Goal: Task Accomplishment & Management: Use online tool/utility

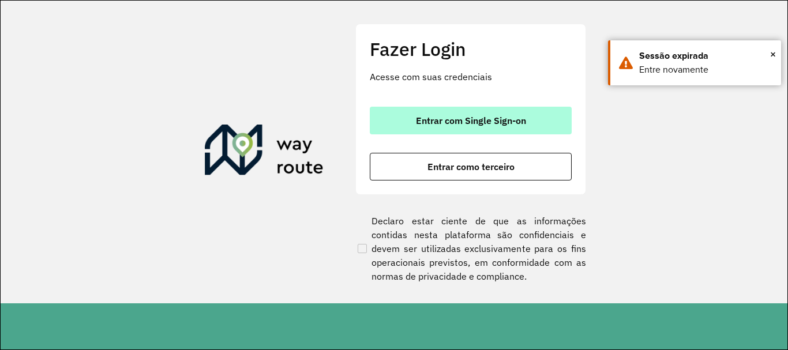
click at [528, 122] on button "Entrar com Single Sign-on" at bounding box center [471, 121] width 202 height 28
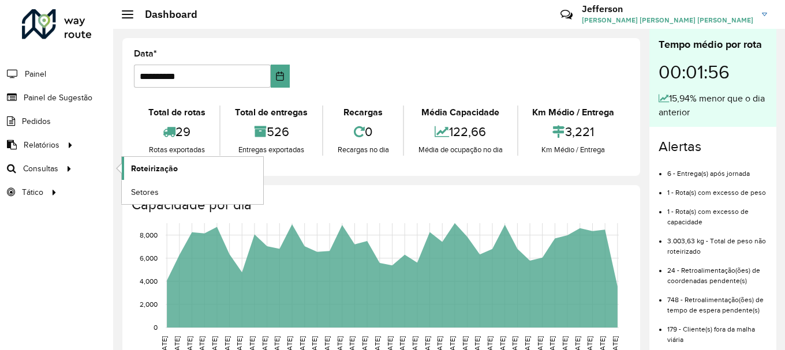
click at [150, 167] on span "Roteirização" at bounding box center [154, 169] width 47 height 12
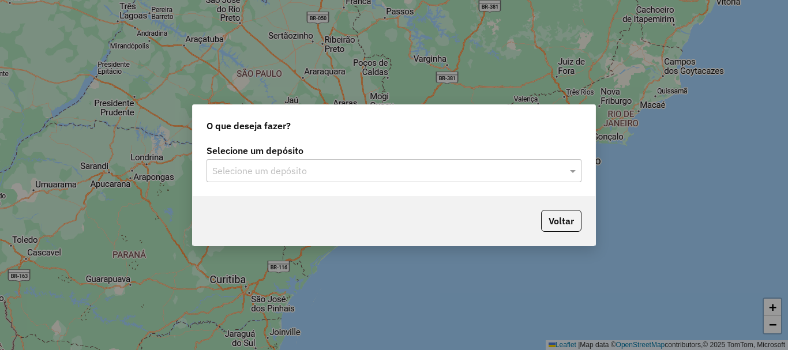
click at [466, 174] on input "text" at bounding box center [382, 171] width 340 height 14
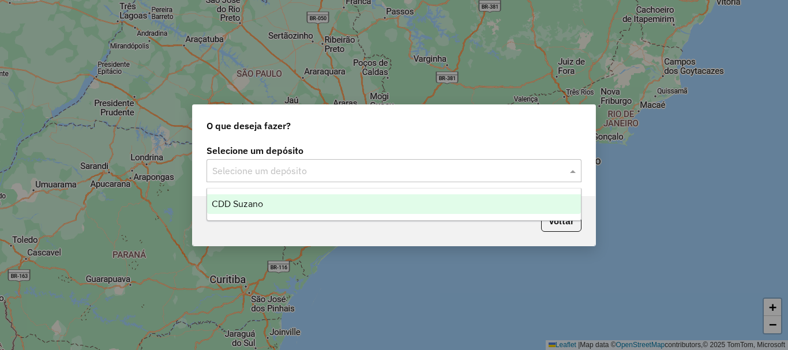
click at [307, 208] on div "CDD Suzano" at bounding box center [394, 204] width 374 height 20
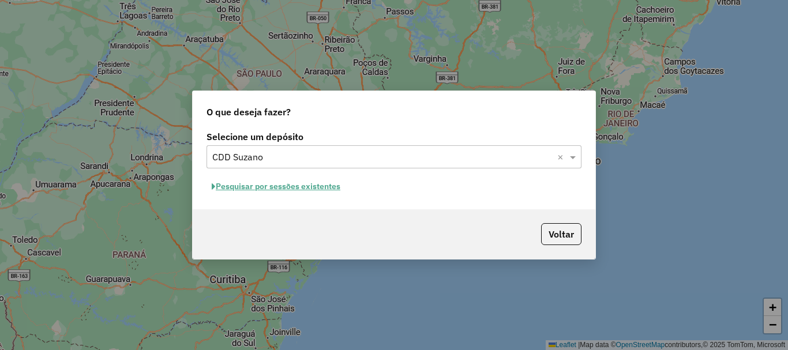
click at [321, 190] on button "Pesquisar por sessões existentes" at bounding box center [276, 187] width 139 height 18
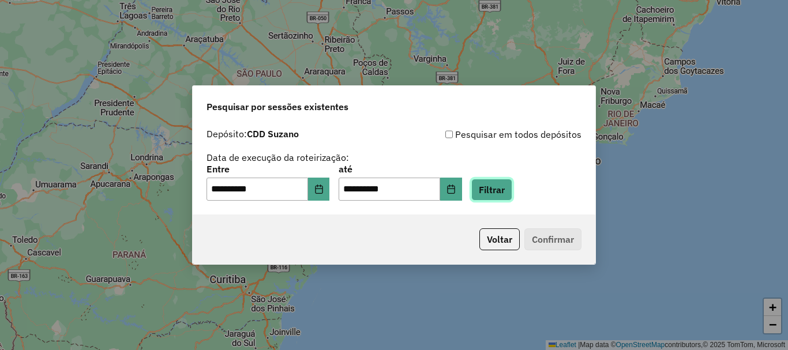
click at [512, 192] on button "Filtrar" at bounding box center [491, 190] width 41 height 22
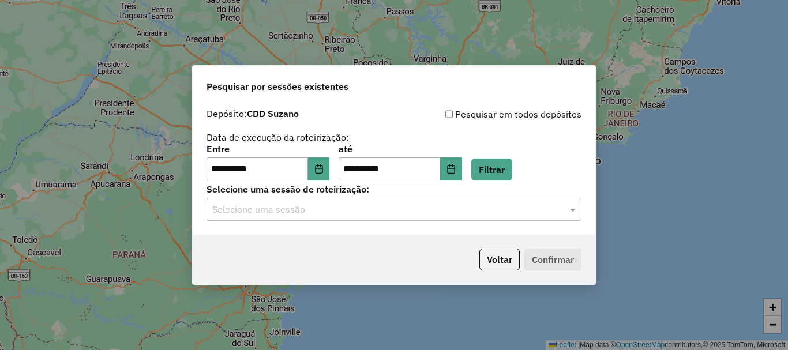
click at [495, 211] on input "text" at bounding box center [382, 210] width 340 height 14
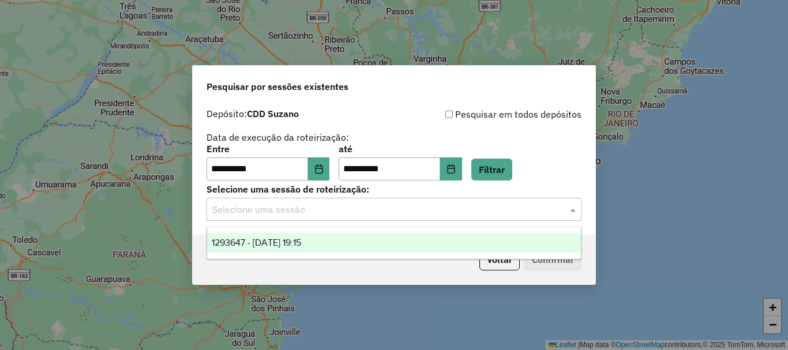
click at [337, 245] on div "1293647 - 13/10/2025 19:15" at bounding box center [394, 243] width 374 height 20
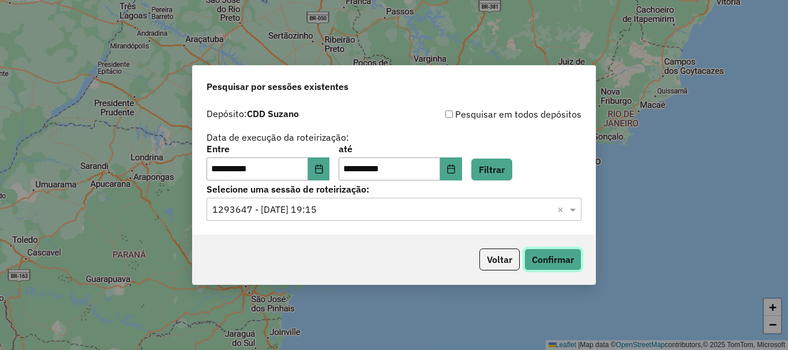
click at [549, 260] on button "Confirmar" at bounding box center [552, 260] width 57 height 22
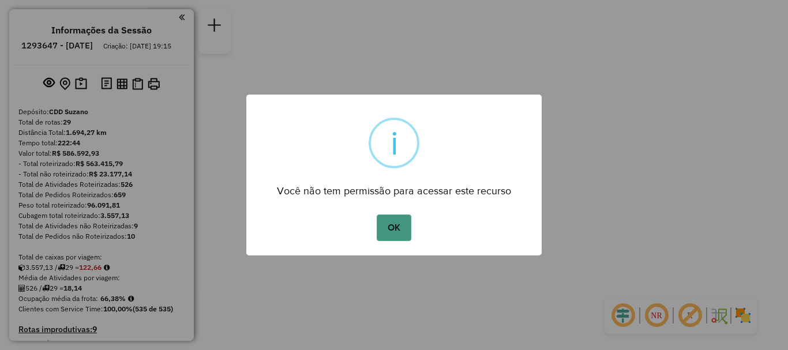
click at [392, 233] on button "OK" at bounding box center [394, 228] width 34 height 27
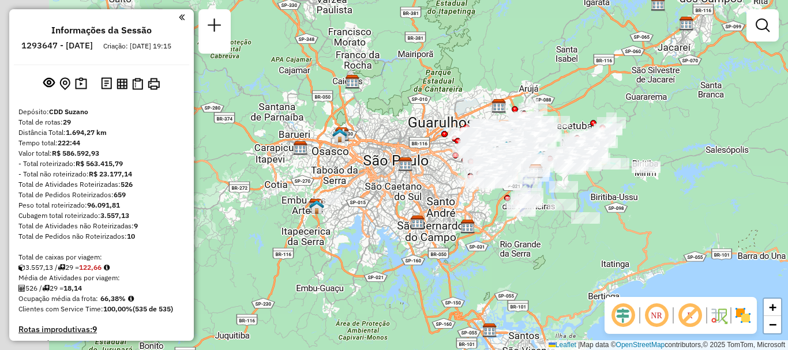
drag, startPoint x: 535, startPoint y: 252, endPoint x: 677, endPoint y: 249, distance: 141.9
click at [677, 249] on div "Janela de atendimento Grade de atendimento Capacidade Transportadoras Veículos …" at bounding box center [394, 175] width 788 height 350
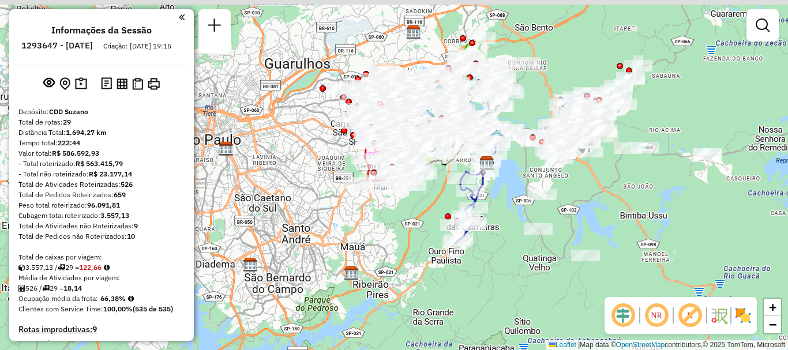
drag, startPoint x: 517, startPoint y: 177, endPoint x: 576, endPoint y: 237, distance: 83.2
click at [576, 237] on div "Janela de atendimento Grade de atendimento Capacidade Transportadoras Veículos …" at bounding box center [394, 175] width 788 height 350
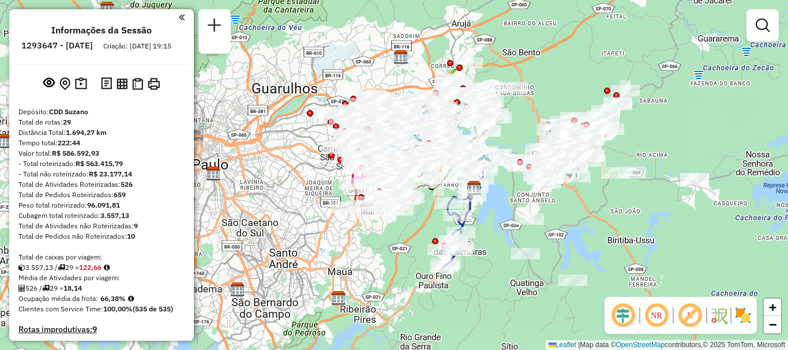
drag, startPoint x: 603, startPoint y: 199, endPoint x: 590, endPoint y: 225, distance: 28.9
click at [590, 225] on div "Janela de atendimento Grade de atendimento Capacidade Transportadoras Veículos …" at bounding box center [394, 175] width 788 height 350
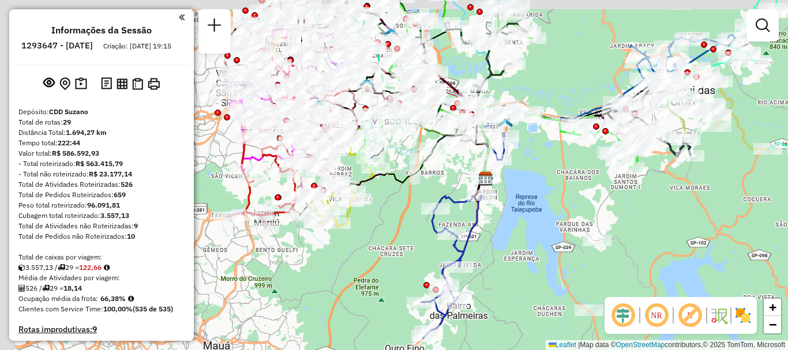
drag, startPoint x: 500, startPoint y: 197, endPoint x: 637, endPoint y: 220, distance: 139.2
click at [637, 220] on div "Janela de atendimento Grade de atendimento Capacidade Transportadoras Veículos …" at bounding box center [394, 175] width 788 height 350
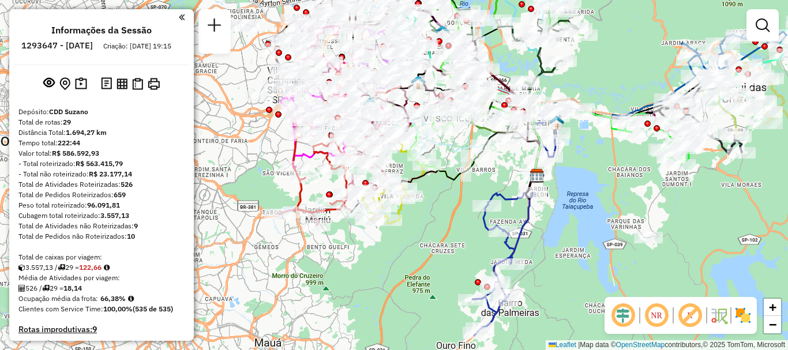
drag, startPoint x: 556, startPoint y: 205, endPoint x: 605, endPoint y: 204, distance: 49.1
click at [605, 204] on div "Janela de atendimento Grade de atendimento Capacidade Transportadoras Veículos …" at bounding box center [394, 175] width 788 height 350
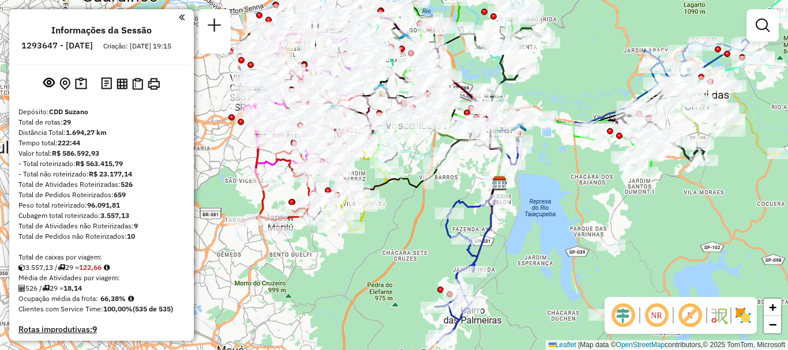
drag, startPoint x: 625, startPoint y: 228, endPoint x: 587, endPoint y: 236, distance: 38.2
click at [587, 236] on div "Janela de atendimento Grade de atendimento Capacidade Transportadoras Veículos …" at bounding box center [394, 175] width 788 height 350
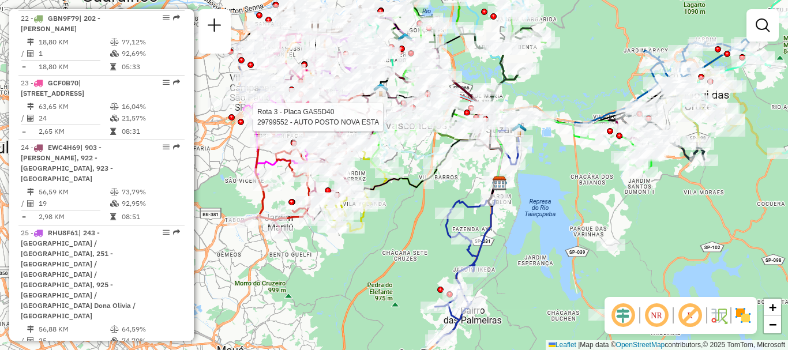
scroll to position [833, 0]
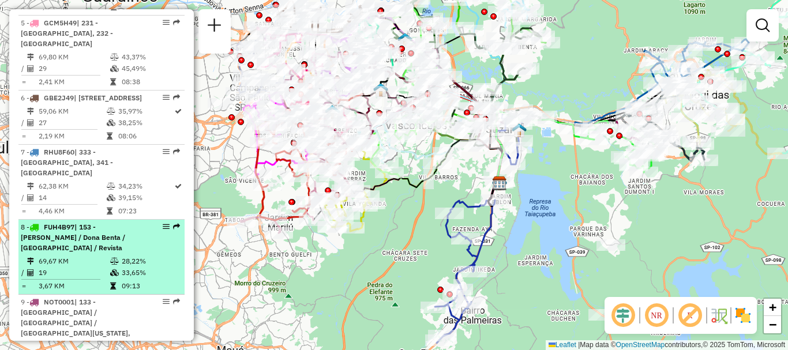
click at [165, 223] on em at bounding box center [166, 226] width 7 height 7
select select "**********"
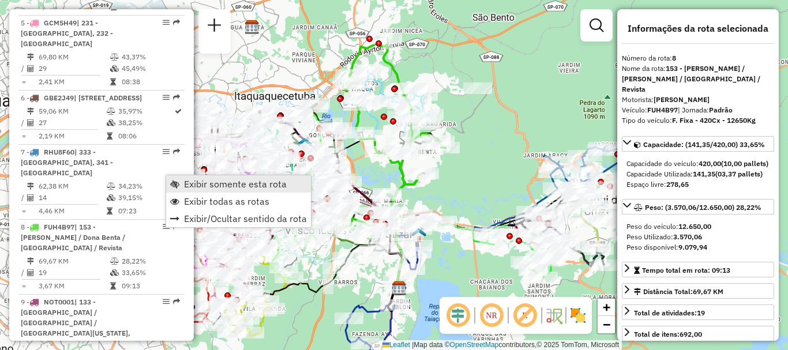
click at [204, 183] on span "Exibir somente esta rota" at bounding box center [235, 183] width 103 height 9
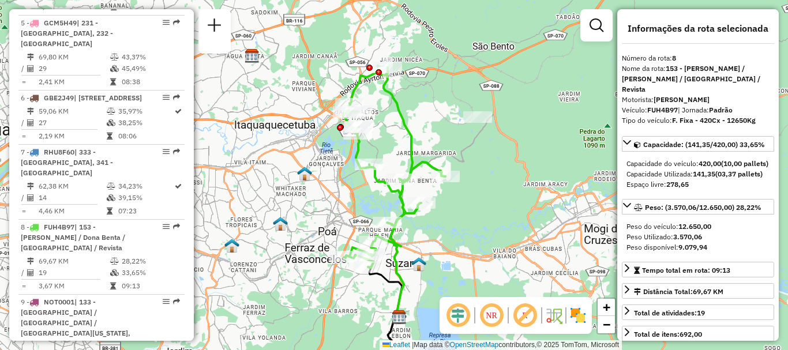
drag, startPoint x: 412, startPoint y: 90, endPoint x: 425, endPoint y: 171, distance: 82.3
click at [425, 171] on div "Janela de atendimento Grade de atendimento Capacidade Transportadoras Veículos …" at bounding box center [394, 175] width 788 height 350
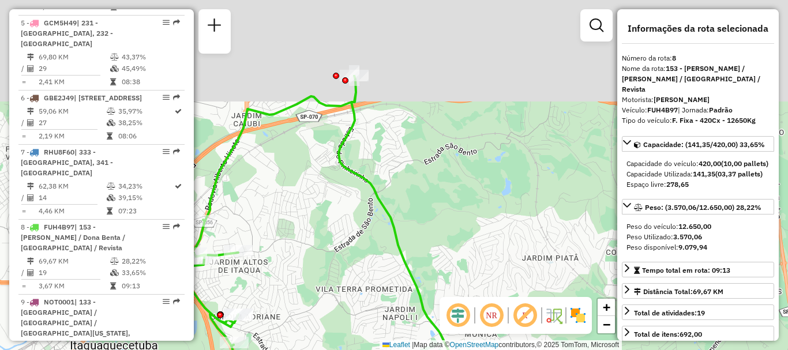
drag, startPoint x: 388, startPoint y: 104, endPoint x: 420, endPoint y: 229, distance: 129.3
click at [420, 229] on div "Janela de atendimento Grade de atendimento Capacidade Transportadoras Veículos …" at bounding box center [394, 175] width 788 height 350
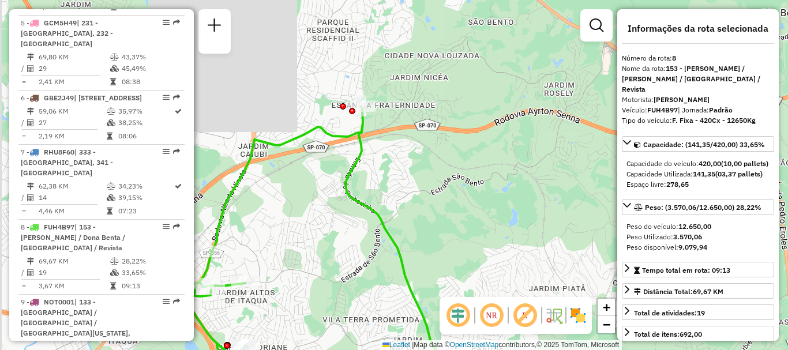
drag, startPoint x: 384, startPoint y: 157, endPoint x: 401, endPoint y: 219, distance: 63.5
click at [401, 219] on div "Janela de atendimento Grade de atendimento Capacidade Transportadoras Veículos …" at bounding box center [394, 175] width 788 height 350
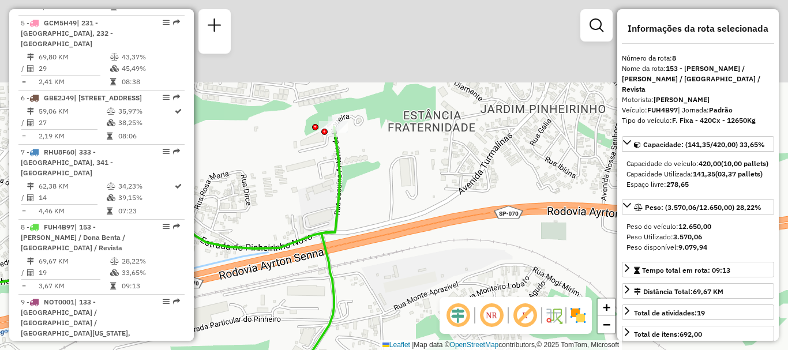
drag, startPoint x: 362, startPoint y: 107, endPoint x: 388, endPoint y: 261, distance: 155.6
click at [388, 262] on div "Janela de atendimento Grade de atendimento Capacidade Transportadoras Veículos …" at bounding box center [394, 175] width 788 height 350
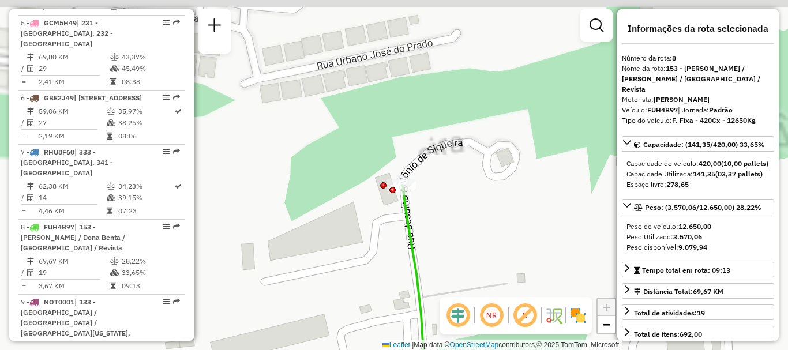
drag, startPoint x: 327, startPoint y: 115, endPoint x: 480, endPoint y: 270, distance: 217.4
click at [480, 270] on div "Janela de atendimento Grade de atendimento Capacidade Transportadoras Veículos …" at bounding box center [394, 175] width 788 height 350
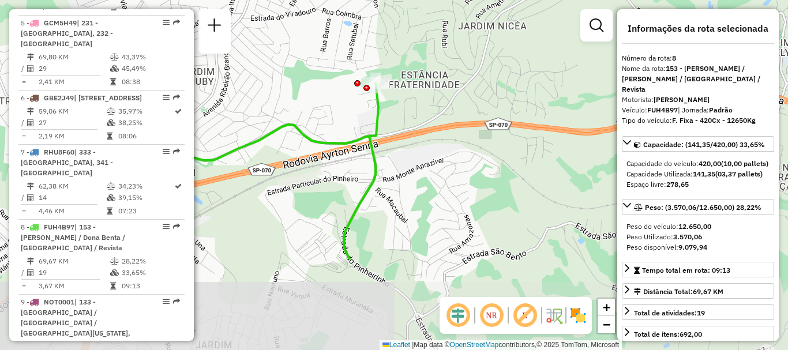
drag, startPoint x: 469, startPoint y: 238, endPoint x: 403, endPoint y: 113, distance: 141.7
click at [403, 113] on div "Janela de atendimento Grade de atendimento Capacidade Transportadoras Veículos …" at bounding box center [394, 175] width 788 height 350
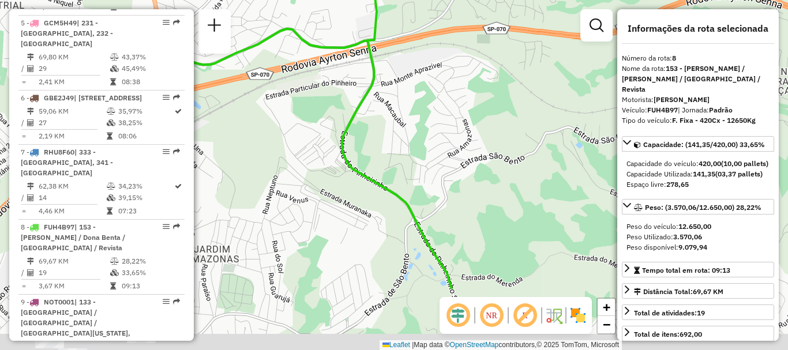
drag, startPoint x: 421, startPoint y: 194, endPoint x: 419, endPoint y: 98, distance: 95.8
click at [419, 98] on div "Janela de atendimento Grade de atendimento Capacidade Transportadoras Veículos …" at bounding box center [394, 175] width 788 height 350
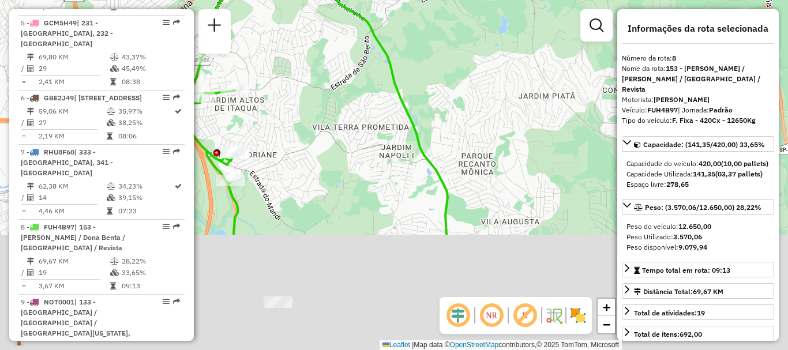
drag, startPoint x: 451, startPoint y: 226, endPoint x: 419, endPoint y: 72, distance: 157.7
click at [419, 72] on div "Janela de atendimento Grade de atendimento Capacidade Transportadoras Veículos …" at bounding box center [394, 175] width 788 height 350
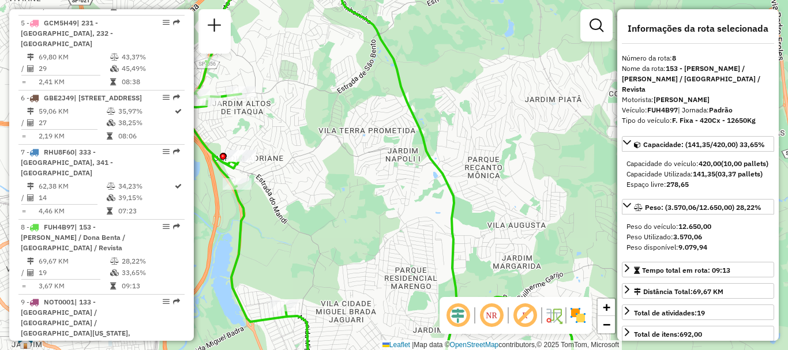
click at [467, 144] on div "Janela de atendimento Grade de atendimento Capacidade Transportadoras Veículos …" at bounding box center [394, 175] width 788 height 350
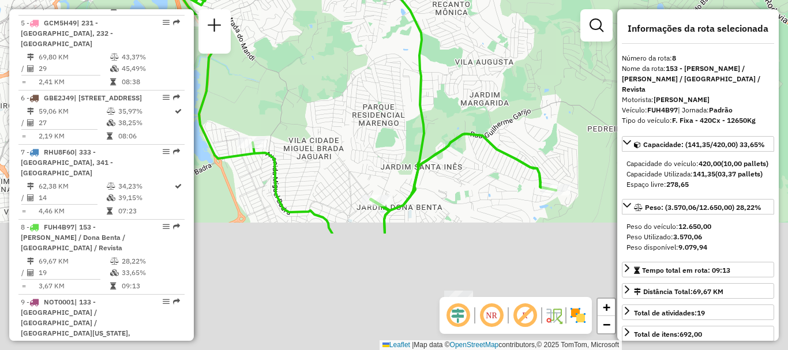
drag, startPoint x: 482, startPoint y: 194, endPoint x: 460, endPoint y: 74, distance: 122.0
click at [460, 74] on div "Janela de atendimento Grade de atendimento Capacidade Transportadoras Veículos …" at bounding box center [394, 175] width 788 height 350
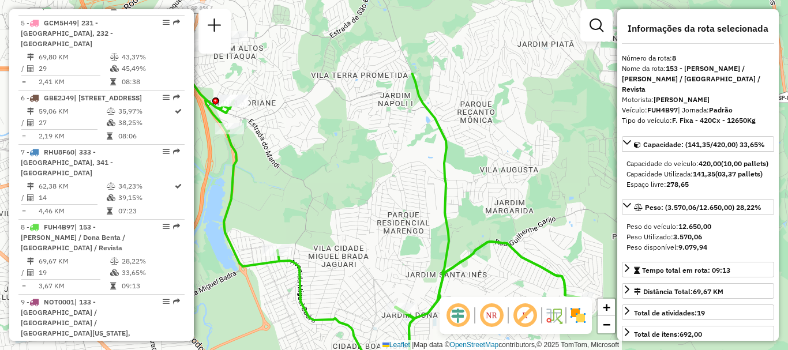
drag, startPoint x: 460, startPoint y: 174, endPoint x: 485, endPoint y: 282, distance: 110.7
click at [485, 282] on div "Janela de atendimento Grade de atendimento Capacidade Transportadoras Veículos …" at bounding box center [394, 175] width 788 height 350
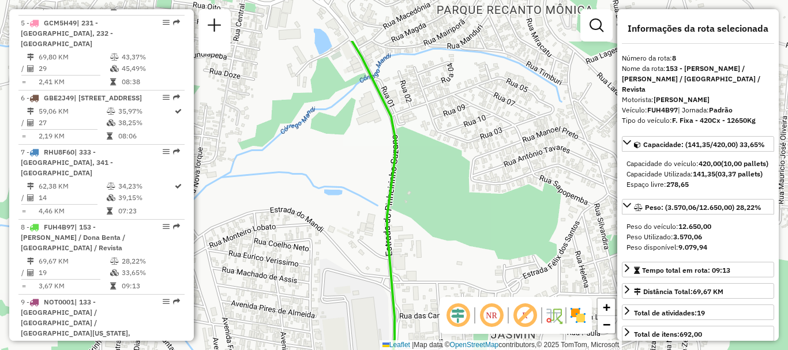
drag, startPoint x: 433, startPoint y: 125, endPoint x: 445, endPoint y: 203, distance: 78.8
click at [445, 203] on div "Janela de atendimento Grade de atendimento Capacidade Transportadoras Veículos …" at bounding box center [394, 175] width 788 height 350
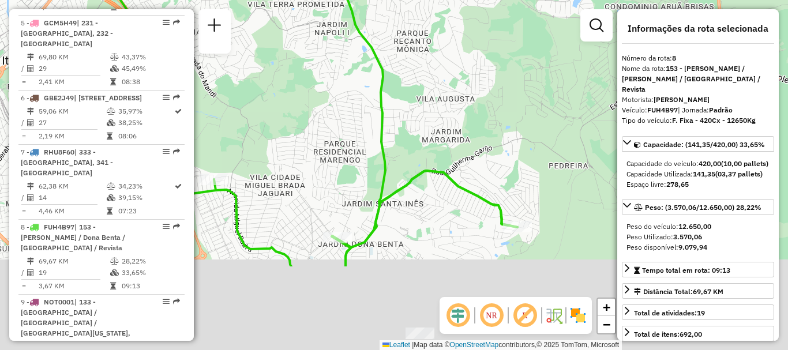
drag, startPoint x: 475, startPoint y: 255, endPoint x: 428, endPoint y: 129, distance: 134.9
click at [428, 129] on div "Janela de atendimento Grade de atendimento Capacidade Transportadoras Veículos …" at bounding box center [394, 175] width 788 height 350
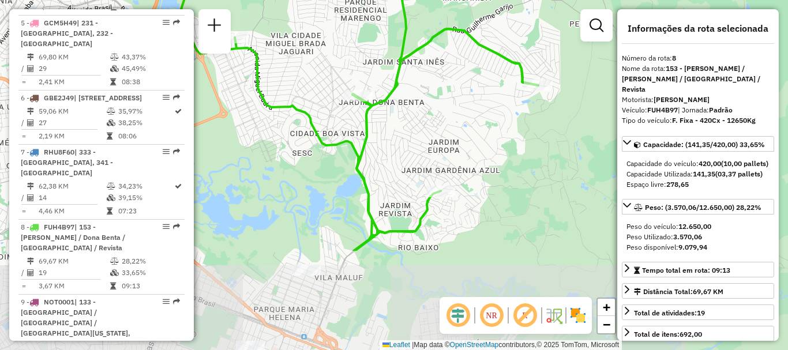
drag, startPoint x: 381, startPoint y: 258, endPoint x: 403, endPoint y: 125, distance: 135.6
click at [403, 125] on div "Janela de atendimento Grade de atendimento Capacidade Transportadoras Veículos …" at bounding box center [394, 175] width 788 height 350
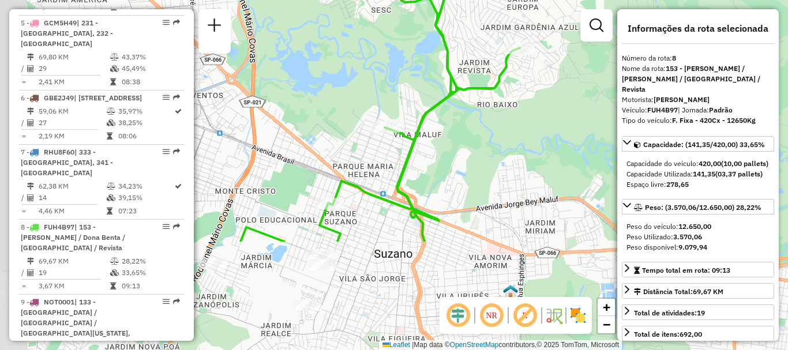
drag, startPoint x: 427, startPoint y: 122, endPoint x: 501, endPoint y: -39, distance: 177.1
click at [501, 0] on html "Aguarde... Pop-up bloqueado! Seu navegador bloqueou automáticamente a abertura …" at bounding box center [394, 175] width 788 height 350
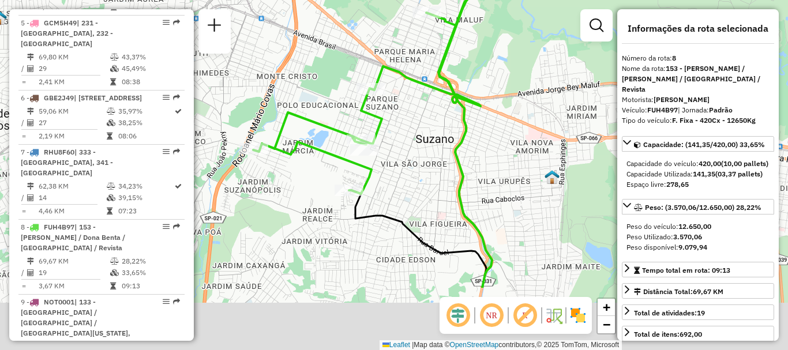
drag, startPoint x: 374, startPoint y: 256, endPoint x: 423, endPoint y: 152, distance: 115.6
click at [423, 152] on div "Janela de atendimento Grade de atendimento Capacidade Transportadoras Veículos …" at bounding box center [394, 175] width 788 height 350
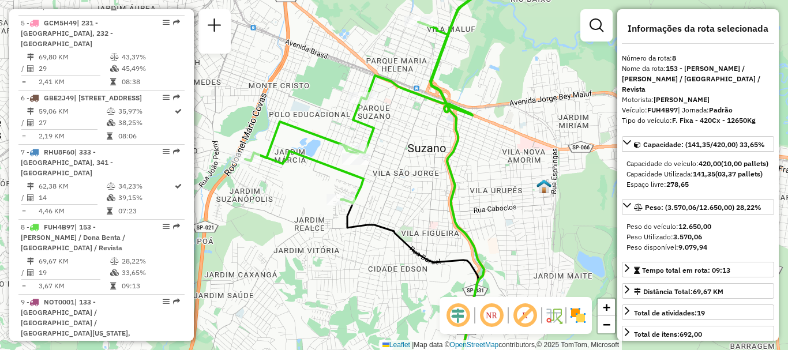
drag, startPoint x: 442, startPoint y: 198, endPoint x: 409, endPoint y: 253, distance: 64.4
click at [409, 253] on div "Janela de atendimento Grade de atendimento Capacidade Transportadoras Veículos …" at bounding box center [394, 175] width 788 height 350
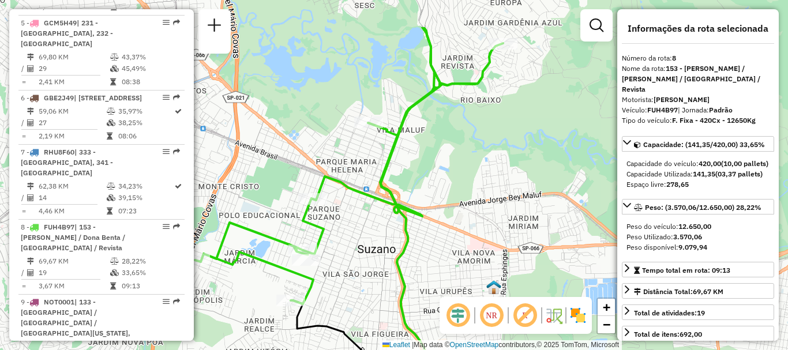
drag, startPoint x: 486, startPoint y: 136, endPoint x: 430, endPoint y: 267, distance: 141.9
click at [430, 267] on div "Janela de atendimento Grade de atendimento Capacidade Transportadoras Veículos …" at bounding box center [394, 175] width 788 height 350
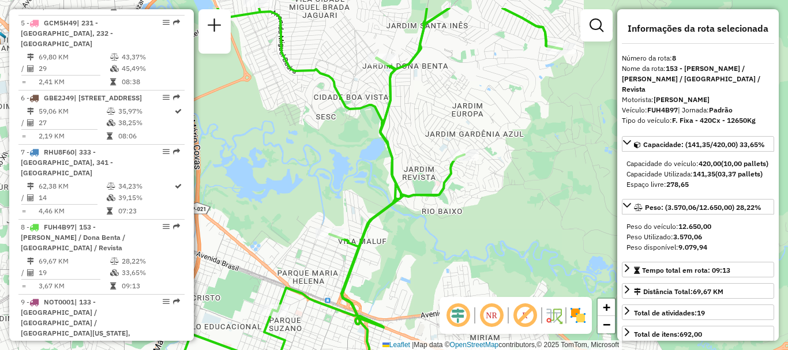
drag, startPoint x: 442, startPoint y: 223, endPoint x: 434, endPoint y: 253, distance: 30.9
click at [434, 253] on div "Janela de atendimento Grade de atendimento Capacidade Transportadoras Veículos …" at bounding box center [394, 175] width 788 height 350
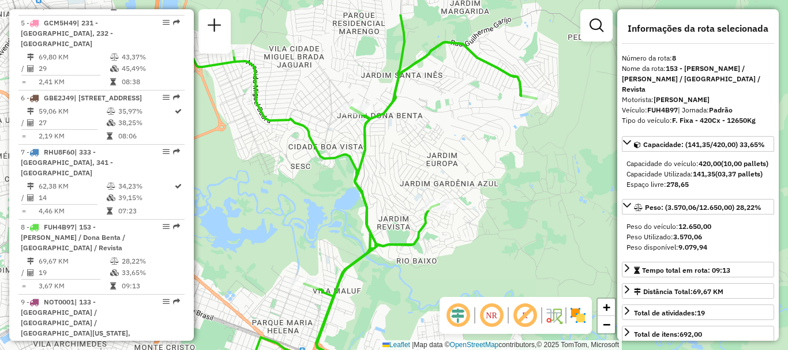
drag, startPoint x: 449, startPoint y: 107, endPoint x: 422, endPoint y: 163, distance: 62.7
click at [422, 163] on div "Janela de atendimento Grade de atendimento Capacidade Transportadoras Veículos …" at bounding box center [394, 175] width 788 height 350
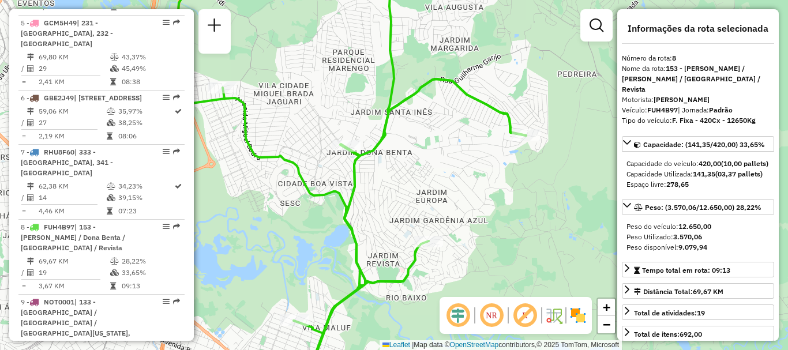
drag, startPoint x: 431, startPoint y: 157, endPoint x: 432, endPoint y: 216, distance: 59.4
click at [432, 216] on div "Janela de atendimento Grade de atendimento Capacidade Transportadoras Veículos …" at bounding box center [394, 175] width 788 height 350
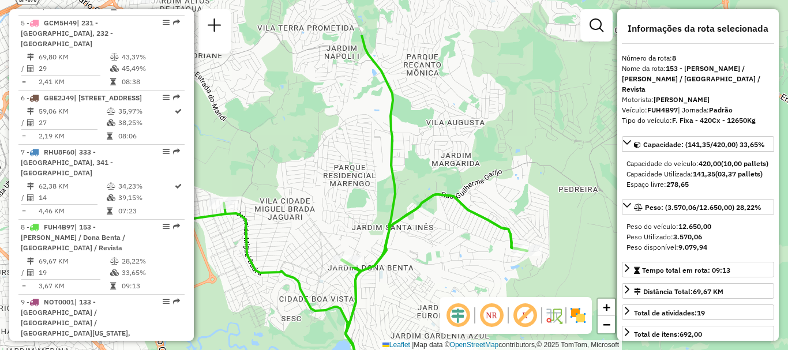
drag, startPoint x: 448, startPoint y: 149, endPoint x: 448, endPoint y: 224, distance: 74.4
click at [448, 224] on div "Janela de atendimento Grade de atendimento Capacidade Transportadoras Veículos …" at bounding box center [394, 175] width 788 height 350
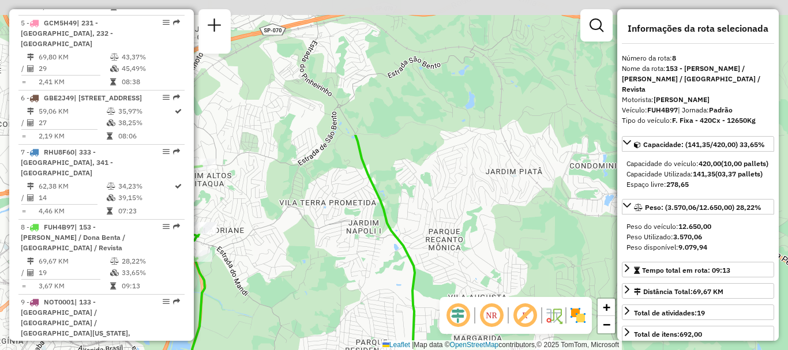
drag, startPoint x: 425, startPoint y: 134, endPoint x: 447, endPoint y: 306, distance: 173.9
click at [447, 306] on hb-router-mapa "Informações da Sessão 1293647 - [DATE] Criação: [DATE] 19:15 Depósito: CDD Suza…" at bounding box center [394, 175] width 788 height 350
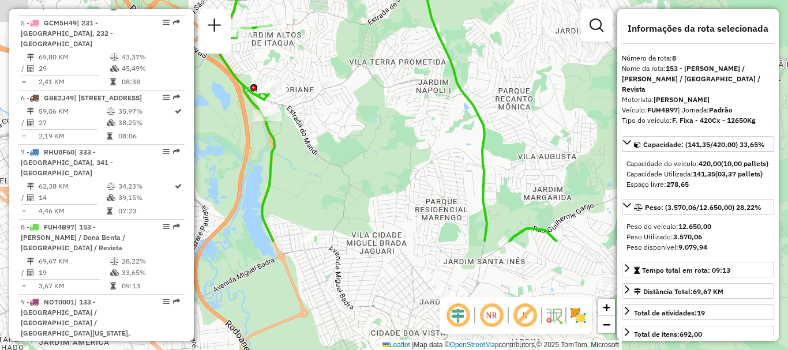
drag, startPoint x: 390, startPoint y: 207, endPoint x: 460, endPoint y: 62, distance: 161.3
click at [460, 62] on div "Janela de atendimento Grade de atendimento Capacidade Transportadoras Veículos …" at bounding box center [394, 175] width 788 height 350
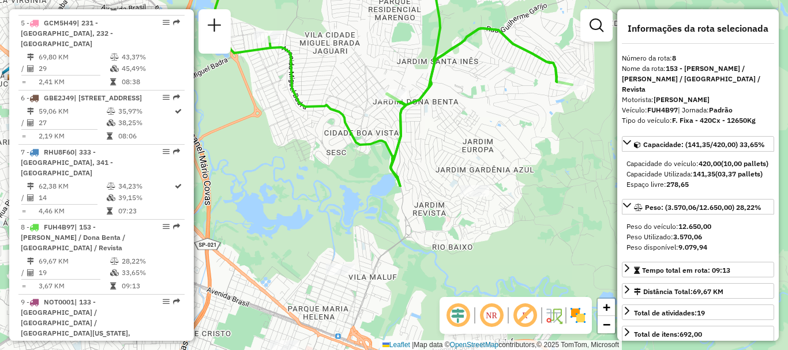
drag, startPoint x: 413, startPoint y: 208, endPoint x: 366, endPoint y: 10, distance: 202.7
click at [366, 10] on div "Janela de atendimento Grade de atendimento Capacidade Transportadoras Veículos …" at bounding box center [394, 175] width 788 height 350
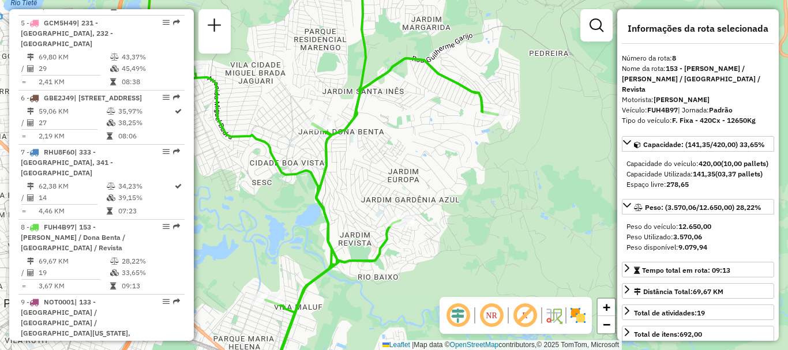
drag, startPoint x: 593, startPoint y: 184, endPoint x: 519, endPoint y: 214, distance: 80.2
click at [519, 214] on div "Janela de atendimento Grade de atendimento Capacidade Transportadoras Veículos …" at bounding box center [394, 175] width 788 height 350
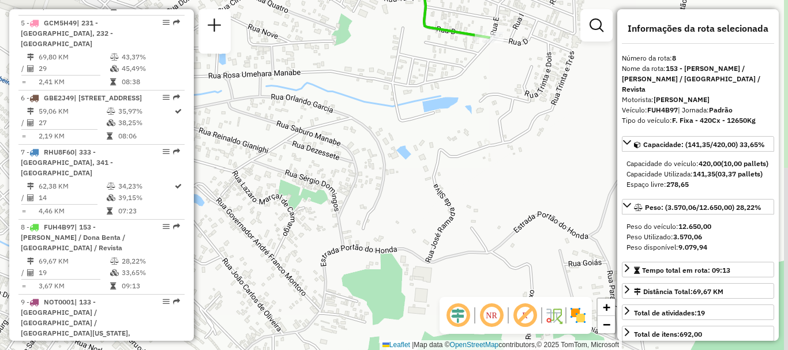
drag, startPoint x: 490, startPoint y: 65, endPoint x: 463, endPoint y: 164, distance: 102.9
click at [463, 164] on div "Janela de atendimento Grade de atendimento Capacidade Transportadoras Veículos …" at bounding box center [394, 175] width 788 height 350
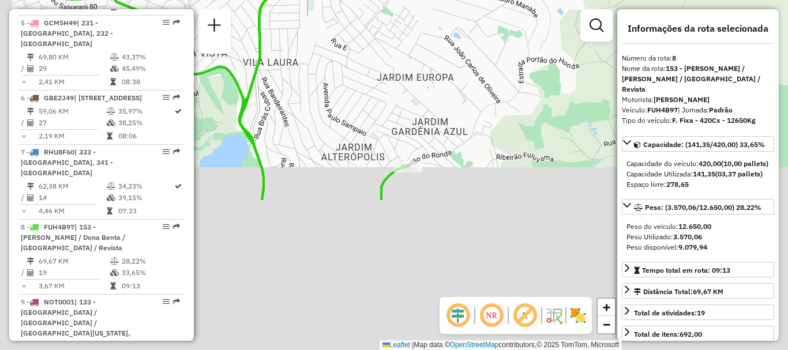
drag, startPoint x: 500, startPoint y: 186, endPoint x: 576, endPoint y: 62, distance: 146.0
click at [588, 59] on div "Janela de atendimento Grade de atendimento Capacidade Transportadoras Veículos …" at bounding box center [394, 175] width 788 height 350
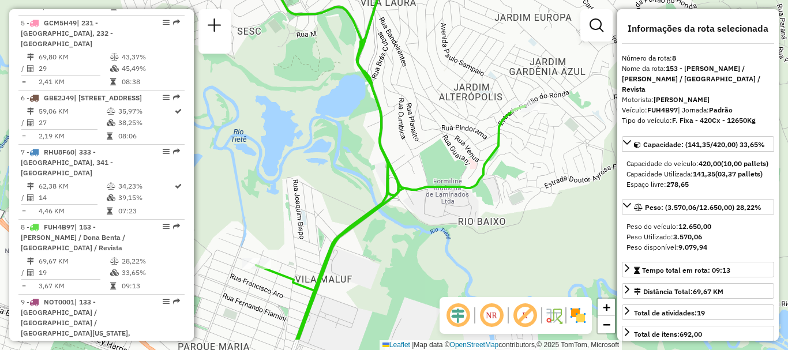
drag, startPoint x: 399, startPoint y: 202, endPoint x: 564, endPoint y: 133, distance: 178.9
click at [566, 133] on div "Janela de atendimento Grade de atendimento Capacidade Transportadoras Veículos …" at bounding box center [394, 175] width 788 height 350
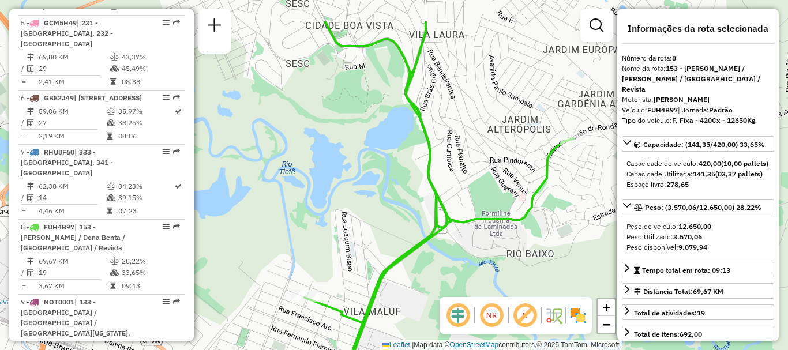
drag, startPoint x: 453, startPoint y: 141, endPoint x: 481, endPoint y: 266, distance: 128.2
click at [481, 266] on div "Janela de atendimento Grade de atendimento Capacidade Transportadoras Veículos …" at bounding box center [394, 175] width 788 height 350
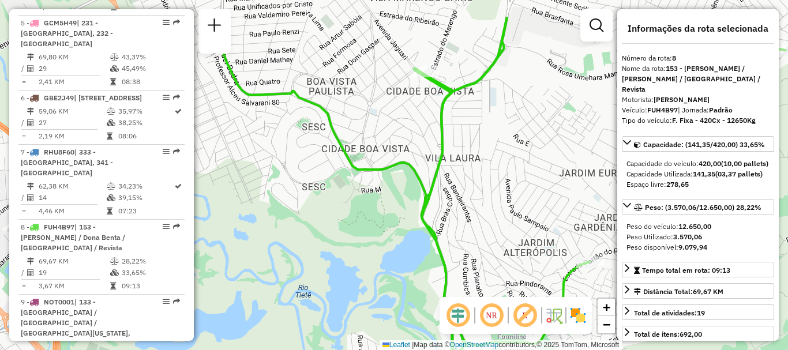
drag, startPoint x: 453, startPoint y: 213, endPoint x: 453, endPoint y: 264, distance: 50.8
click at [453, 264] on div "Janela de atendimento Grade de atendimento Capacidade Transportadoras Veículos …" at bounding box center [394, 175] width 788 height 350
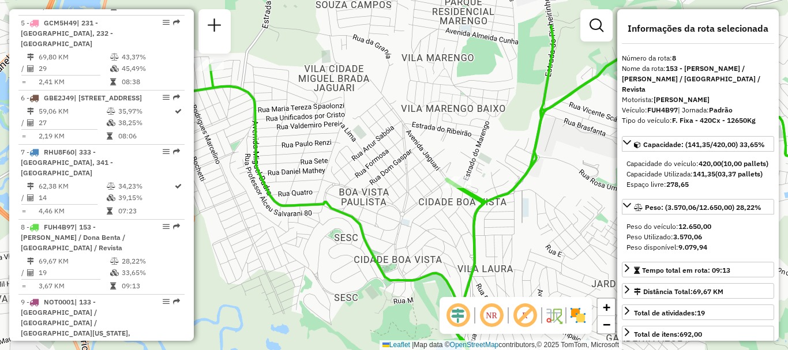
drag, startPoint x: 431, startPoint y: 202, endPoint x: 472, endPoint y: 255, distance: 67.4
click at [474, 267] on div "Janela de atendimento Grade de atendimento Capacidade Transportadoras Veículos …" at bounding box center [394, 175] width 788 height 350
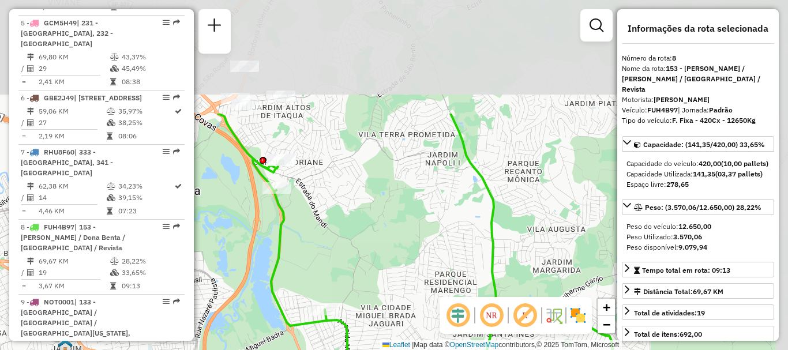
drag, startPoint x: 450, startPoint y: 107, endPoint x: 425, endPoint y: 257, distance: 152.1
click at [425, 257] on div "Janela de atendimento Grade de atendimento Capacidade Transportadoras Veículos …" at bounding box center [394, 175] width 788 height 350
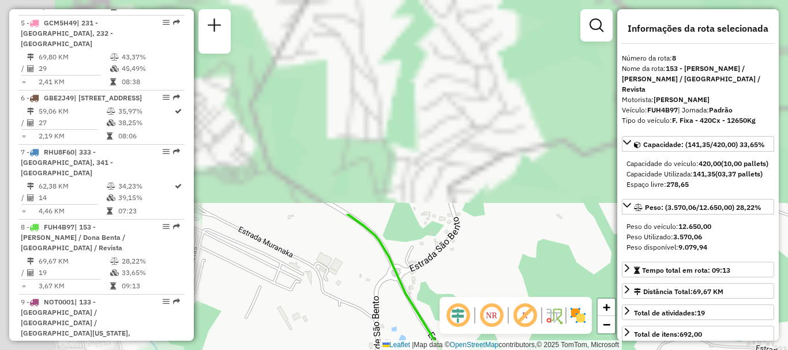
drag, startPoint x: 393, startPoint y: 57, endPoint x: 459, endPoint y: 314, distance: 265.5
click at [460, 321] on hb-router-mapa "Informações da Sessão 1293647 - [DATE] Criação: [DATE] 19:15 Depósito: CDD Suza…" at bounding box center [394, 175] width 788 height 350
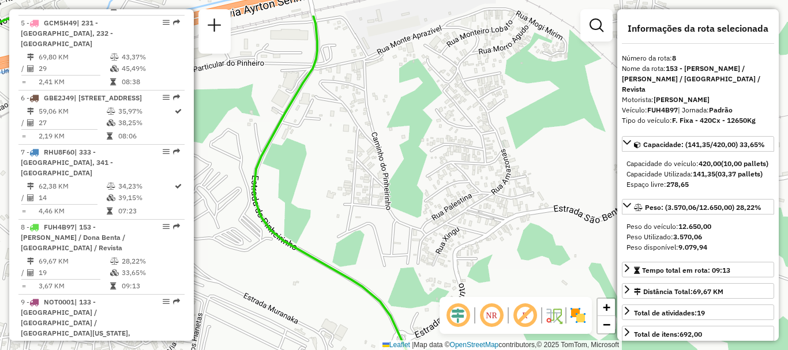
drag, startPoint x: 332, startPoint y: 163, endPoint x: 305, endPoint y: 342, distance: 180.9
click at [305, 342] on div "Janela de atendimento Grade de atendimento Capacidade Transportadoras Veículos …" at bounding box center [394, 175] width 788 height 350
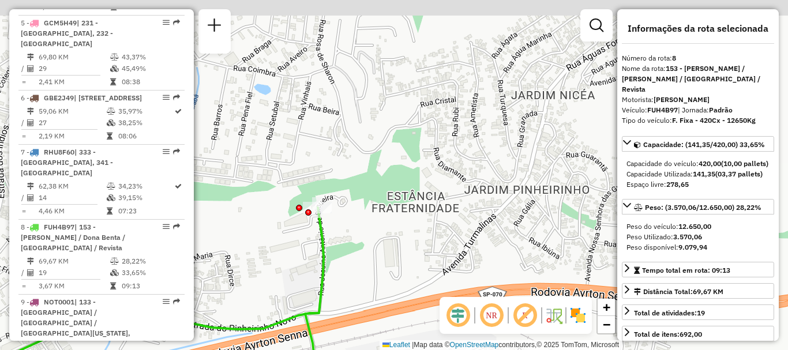
drag, startPoint x: 313, startPoint y: 185, endPoint x: 341, endPoint y: 341, distance: 159.3
click at [341, 341] on div "Janela de atendimento Grade de atendimento Capacidade Transportadoras Veículos …" at bounding box center [394, 175] width 788 height 350
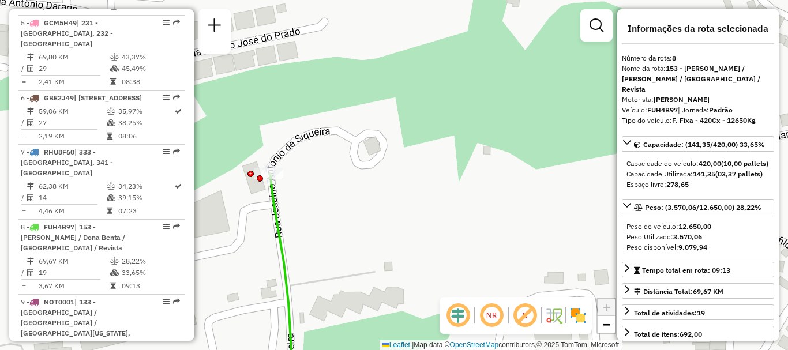
drag, startPoint x: 313, startPoint y: 110, endPoint x: 369, endPoint y: 325, distance: 222.3
click at [369, 324] on div "Janela de atendimento Grade de atendimento Capacidade Transportadoras Veículos …" at bounding box center [394, 175] width 788 height 350
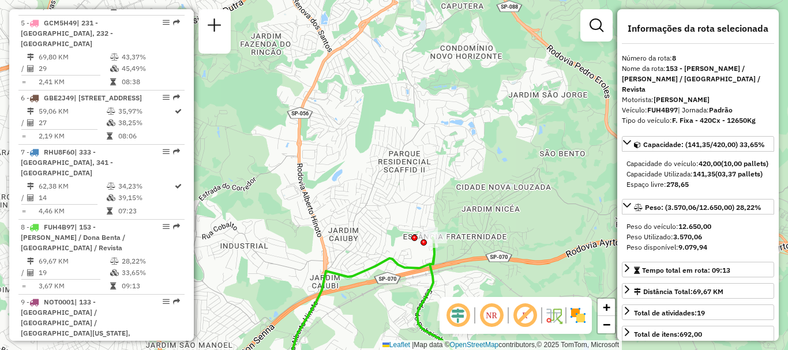
click at [523, 314] on em at bounding box center [525, 316] width 28 height 28
click at [485, 315] on em at bounding box center [492, 316] width 28 height 28
click at [456, 315] on em at bounding box center [458, 316] width 28 height 28
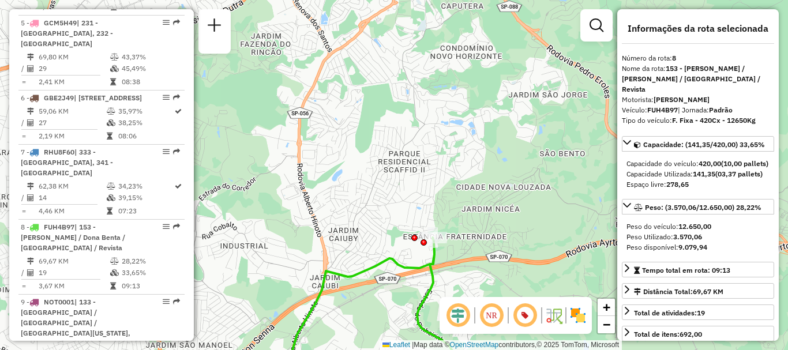
click at [578, 314] on img at bounding box center [578, 315] width 18 height 18
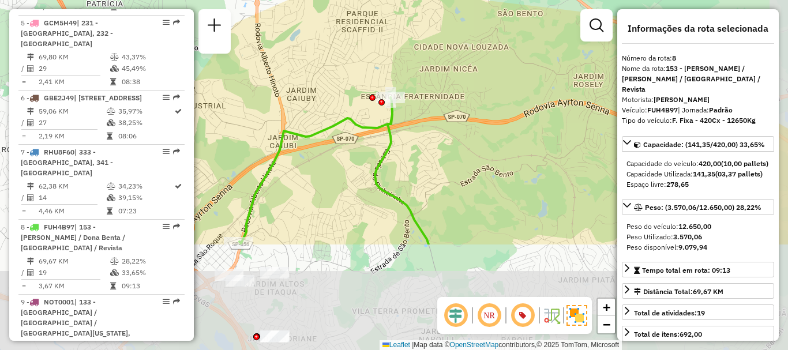
drag, startPoint x: 482, startPoint y: 277, endPoint x: 440, endPoint y: 125, distance: 158.2
click at [440, 125] on div "Janela de atendimento Grade de atendimento Capacidade Transportadoras Veículos …" at bounding box center [394, 175] width 788 height 350
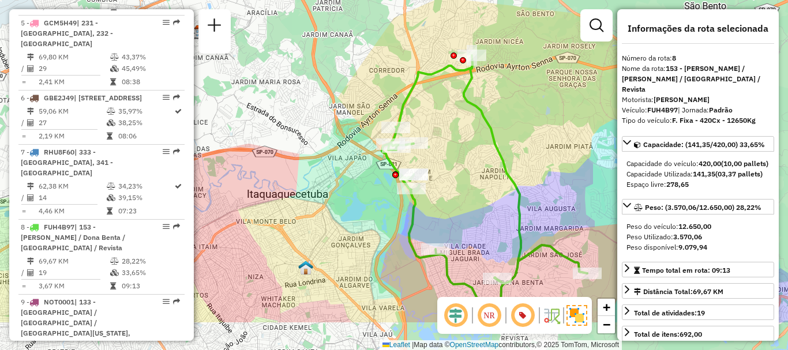
drag, startPoint x: 379, startPoint y: 181, endPoint x: 434, endPoint y: 121, distance: 81.2
click at [434, 121] on div "Janela de atendimento Grade de atendimento Capacidade Transportadoras Veículos …" at bounding box center [394, 175] width 788 height 350
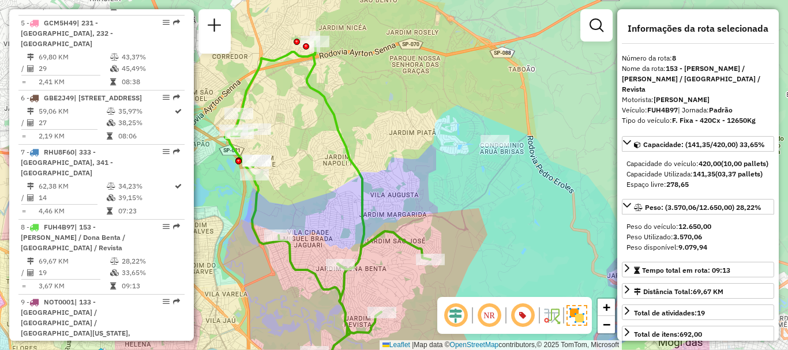
drag, startPoint x: 453, startPoint y: 114, endPoint x: 288, endPoint y: 96, distance: 165.9
click at [294, 99] on div "Janela de atendimento Grade de atendimento Capacidade Transportadoras Veículos …" at bounding box center [394, 175] width 788 height 350
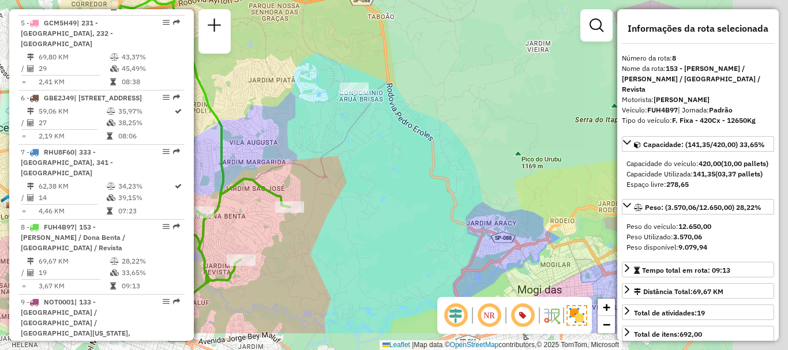
drag, startPoint x: 518, startPoint y: 205, endPoint x: 380, endPoint y: 153, distance: 147.1
click at [380, 153] on div "Janela de atendimento Grade de atendimento Capacidade Transportadoras Veículos …" at bounding box center [394, 175] width 788 height 350
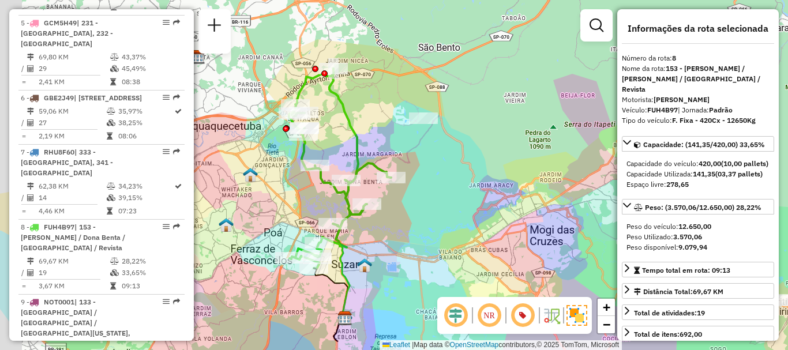
drag, startPoint x: 424, startPoint y: 241, endPoint x: 518, endPoint y: 221, distance: 96.2
click at [518, 221] on div "Janela de atendimento Grade de atendimento Capacidade Transportadoras Veículos …" at bounding box center [394, 175] width 788 height 350
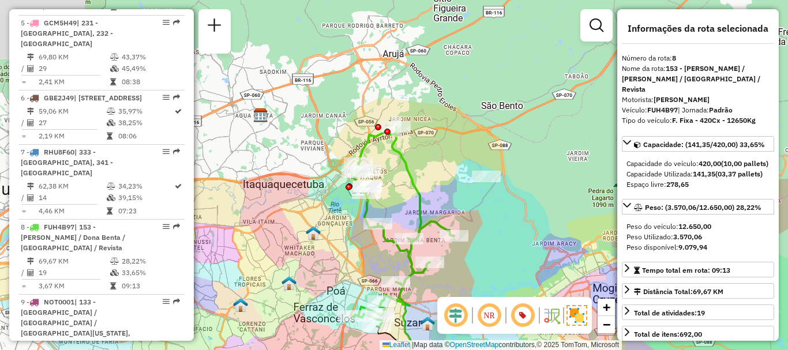
drag, startPoint x: 490, startPoint y: 157, endPoint x: 511, endPoint y: 228, distance: 73.5
click at [511, 232] on div "Janela de atendimento Grade de atendimento Capacidade Transportadoras Veículos …" at bounding box center [394, 175] width 788 height 350
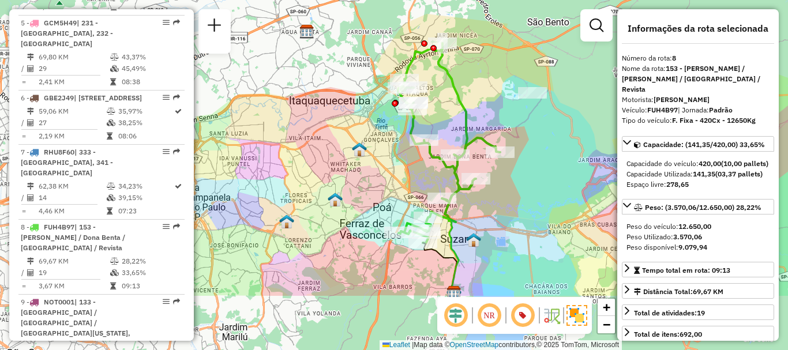
drag, startPoint x: 464, startPoint y: 247, endPoint x: 509, endPoint y: 122, distance: 133.8
click at [509, 122] on div "Rota 8 - Placa FUH4B97 29714676 - MERCADO ALFA LTDA Janela de atendimento Grade…" at bounding box center [394, 175] width 788 height 350
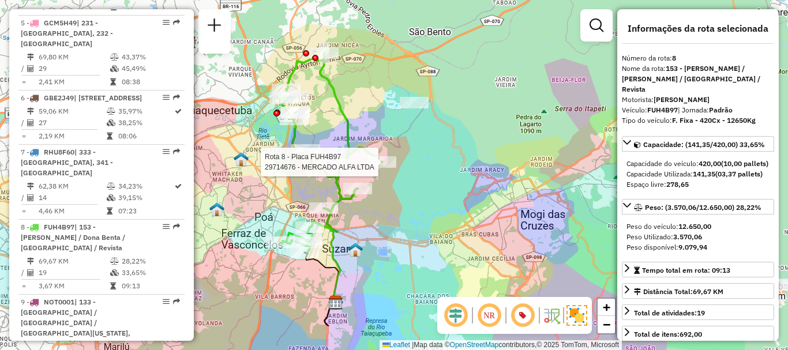
drag, startPoint x: 515, startPoint y: 190, endPoint x: 393, endPoint y: 239, distance: 131.2
click at [393, 239] on div "Rota 8 - Placa FUH4B97 29714676 - MERCADO ALFA LTDA Janela de atendimento Grade…" at bounding box center [394, 175] width 788 height 350
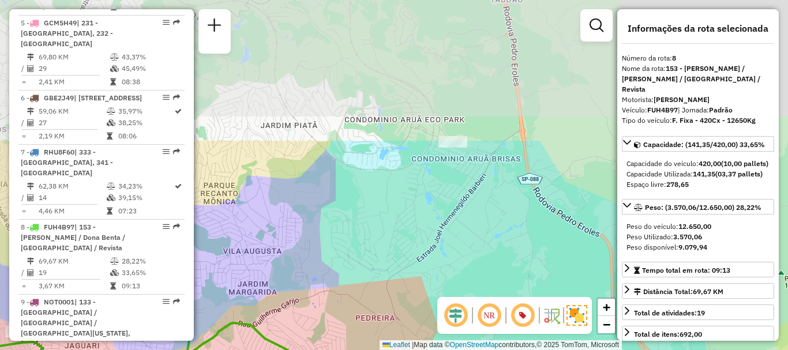
drag, startPoint x: 417, startPoint y: 110, endPoint x: 495, endPoint y: 288, distance: 195.0
click at [495, 288] on div "Rota 8 - Placa FUH4B97 29714676 - MERCADO ALFA LTDA Janela de atendimento Grade…" at bounding box center [394, 175] width 788 height 350
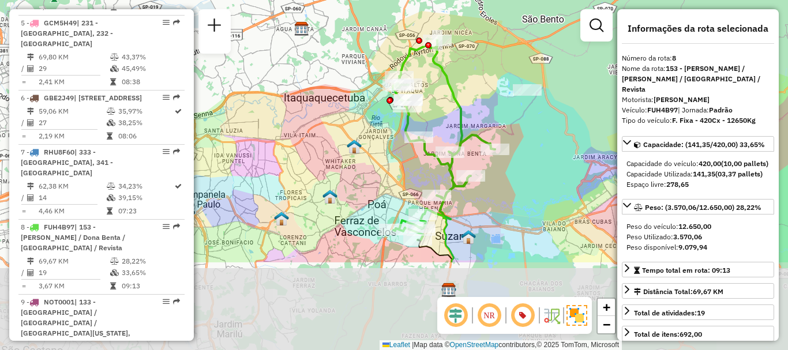
drag, startPoint x: 427, startPoint y: 268, endPoint x: 517, endPoint y: 136, distance: 159.8
click at [517, 136] on div "Janela de atendimento Grade de atendimento Capacidade Transportadoras Veículos …" at bounding box center [394, 175] width 788 height 350
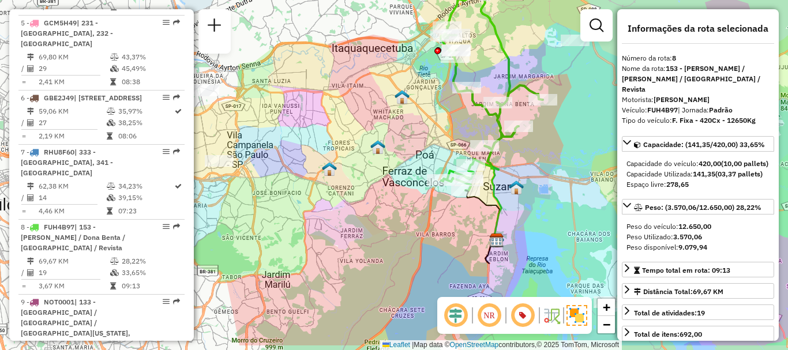
drag, startPoint x: 493, startPoint y: 206, endPoint x: 515, endPoint y: 195, distance: 24.0
click at [515, 195] on icon at bounding box center [515, 162] width 55 height 155
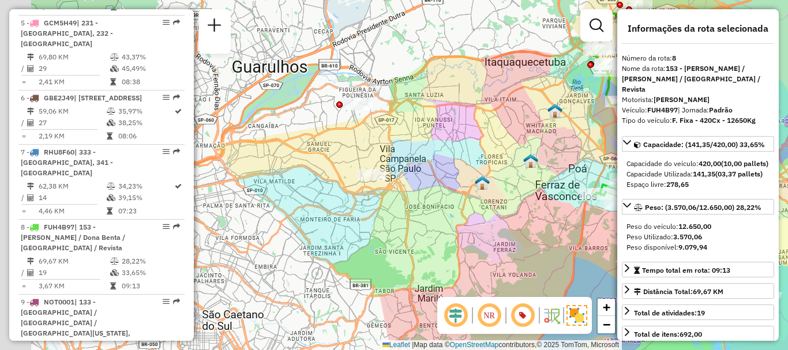
drag, startPoint x: 316, startPoint y: 202, endPoint x: 457, endPoint y: 219, distance: 141.7
click at [457, 219] on div "Janela de atendimento Grade de atendimento Capacidade Transportadoras Veículos …" at bounding box center [394, 175] width 788 height 350
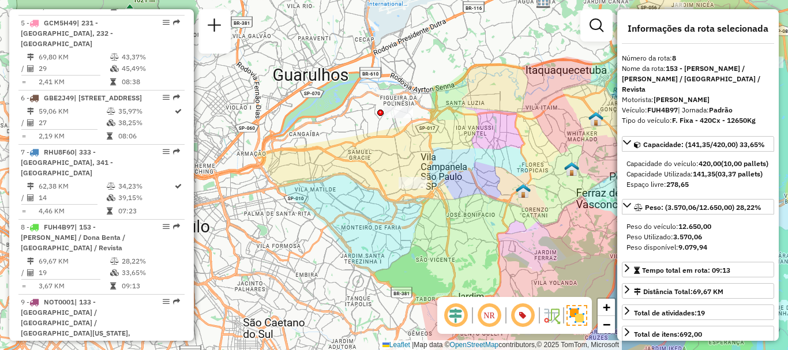
drag, startPoint x: 354, startPoint y: 224, endPoint x: 395, endPoint y: 231, distance: 41.5
click at [395, 231] on div "Janela de atendimento Grade de atendimento Capacidade Transportadoras Veículos …" at bounding box center [394, 175] width 788 height 350
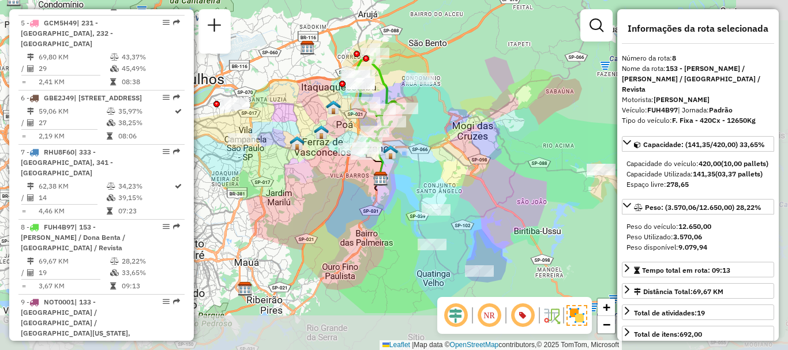
drag, startPoint x: 552, startPoint y: 220, endPoint x: 349, endPoint y: 179, distance: 207.3
click at [349, 179] on div "Janela de atendimento Grade de atendimento Capacidade Transportadoras Veículos …" at bounding box center [394, 175] width 788 height 350
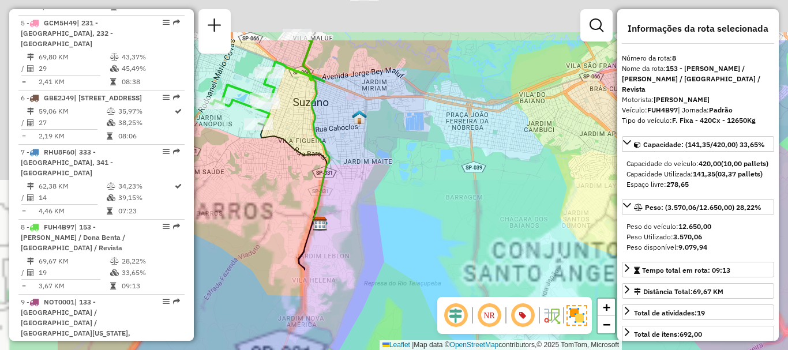
drag, startPoint x: 369, startPoint y: 133, endPoint x: 535, endPoint y: 223, distance: 188.9
click at [535, 223] on div "Janela de atendimento Grade de atendimento Capacidade Transportadoras Veículos …" at bounding box center [394, 175] width 788 height 350
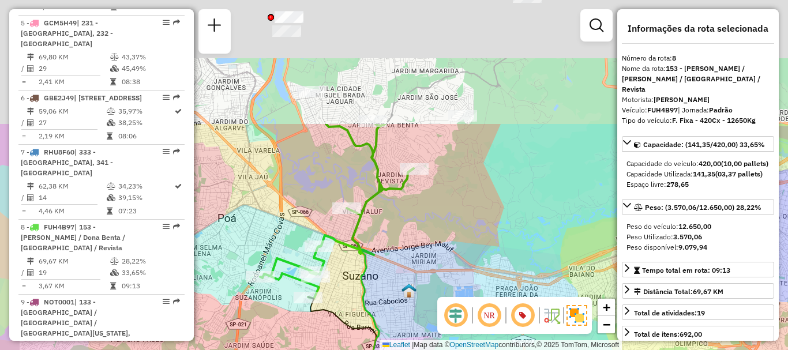
drag, startPoint x: 431, startPoint y: 157, endPoint x: 468, endPoint y: 250, distance: 100.5
click at [453, 318] on hb-router-mapa "Informações da Sessão 1293647 - [DATE] Criação: [DATE] 19:15 Depósito: CDD Suza…" at bounding box center [394, 175] width 788 height 350
